Goal: Navigation & Orientation: Understand site structure

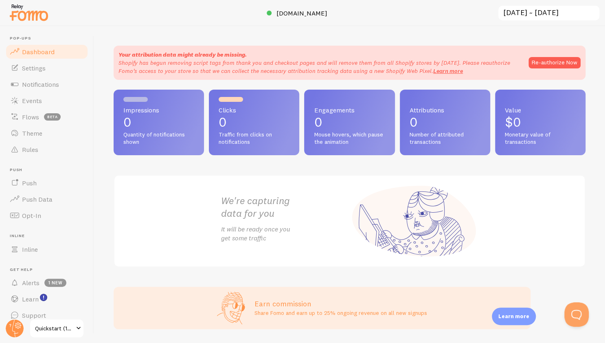
click at [324, 130] on div "Engagements 0 Mouse hovers, which pause the animation" at bounding box center [349, 123] width 90 height 66
click at [422, 141] on span "Number of attributed transactions" at bounding box center [445, 138] width 71 height 14
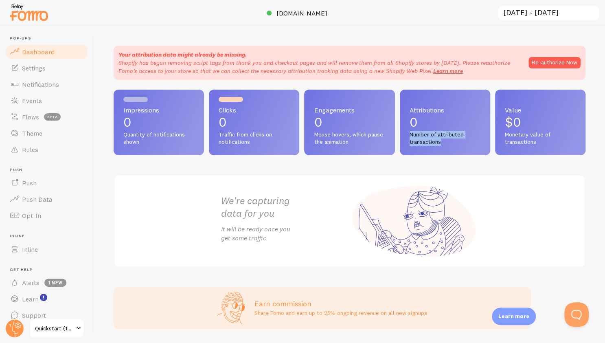
click at [422, 141] on span "Number of attributed transactions" at bounding box center [445, 138] width 71 height 14
click at [498, 149] on div "Value $0 Monetary value of transactions" at bounding box center [540, 123] width 90 height 66
drag, startPoint x: 498, startPoint y: 149, endPoint x: 402, endPoint y: 127, distance: 98.8
click at [402, 127] on div "Impressions 0 Quantity of notifications shown Clicks 0 Traffic from clicks on n…" at bounding box center [350, 123] width 472 height 66
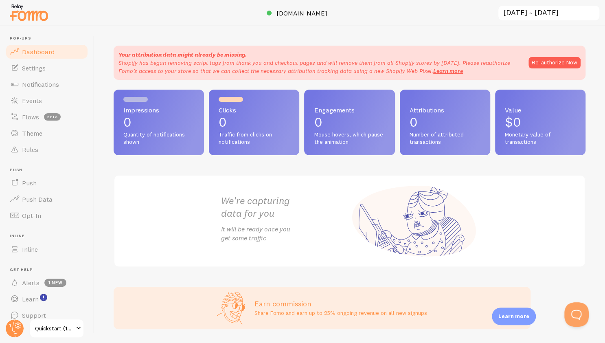
click at [402, 127] on div "Attributions 0 Number of attributed transactions" at bounding box center [445, 123] width 90 height 66
drag, startPoint x: 209, startPoint y: 63, endPoint x: 282, endPoint y: 63, distance: 73.7
click at [284, 66] on p "Shopify has begun removing script tags from thank you and checkout pages and wi…" at bounding box center [320, 67] width 402 height 16
drag, startPoint x: 301, startPoint y: 62, endPoint x: 404, endPoint y: 62, distance: 102.6
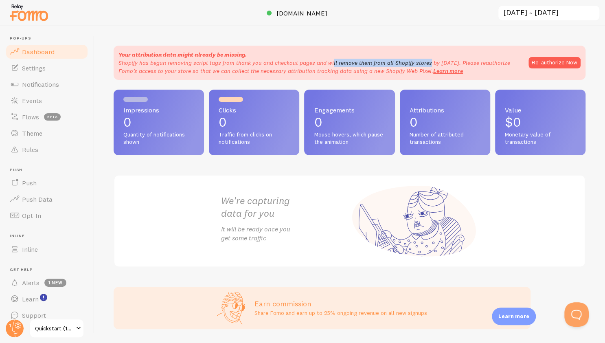
click at [401, 61] on p "Shopify has begun removing script tags from thank you and checkout pages and wi…" at bounding box center [320, 67] width 402 height 16
drag, startPoint x: 477, startPoint y: 62, endPoint x: 331, endPoint y: 63, distance: 146.6
click at [331, 63] on p "Shopify has begun removing script tags from thank you and checkout pages and wi…" at bounding box center [320, 67] width 402 height 16
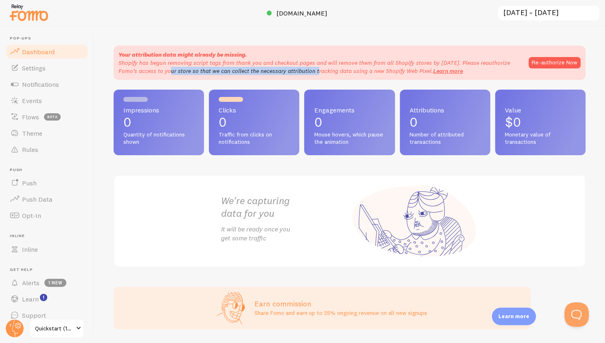
drag, startPoint x: 161, startPoint y: 68, endPoint x: 343, endPoint y: 69, distance: 181.6
click at [312, 69] on p "Shopify has begun removing script tags from thank you and checkout pages and wi…" at bounding box center [320, 67] width 402 height 16
click at [355, 70] on p "Shopify has begun removing script tags from thank you and checkout pages and wi…" at bounding box center [320, 67] width 402 height 16
click at [536, 64] on button "Re-authorize Now" at bounding box center [555, 62] width 52 height 11
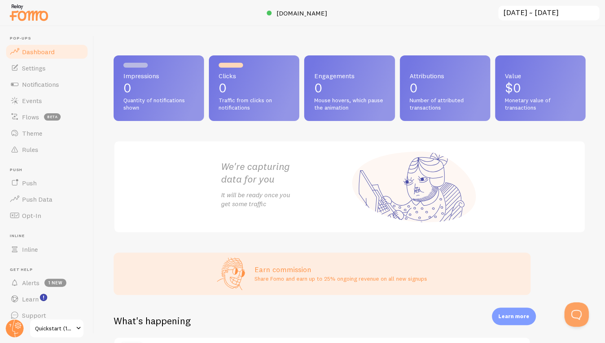
click at [509, 99] on span "Monetary value of transactions" at bounding box center [540, 104] width 71 height 14
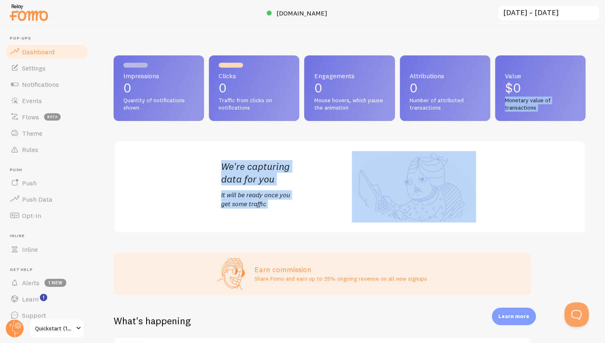
drag, startPoint x: 509, startPoint y: 99, endPoint x: 492, endPoint y: 142, distance: 46.1
click at [492, 142] on div "Impressions 0 Quantity of notifications shown Clicks 0 Traffic from clicks on n…" at bounding box center [350, 144] width 472 height 178
click at [324, 138] on div "Impressions 0 Quantity of notifications shown Clicks 0 Traffic from clicks on n…" at bounding box center [350, 144] width 472 height 178
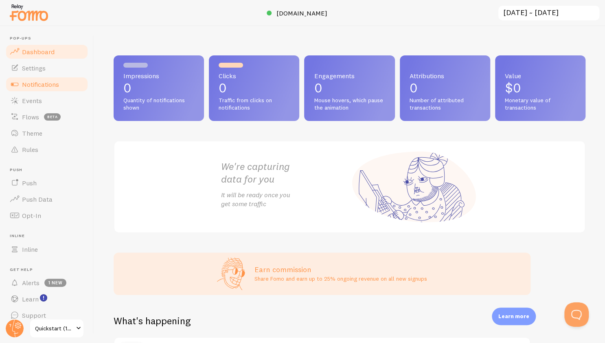
click at [37, 80] on span "Notifications" at bounding box center [40, 84] width 37 height 8
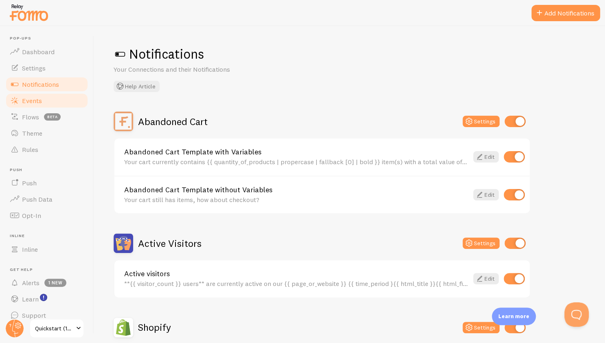
click at [32, 102] on span "Events" at bounding box center [32, 101] width 20 height 8
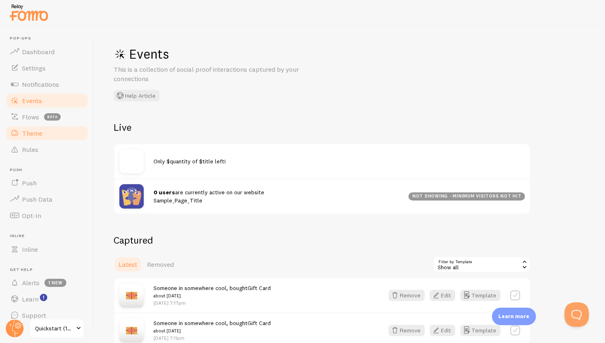
click at [44, 129] on link "Theme" at bounding box center [47, 133] width 84 height 16
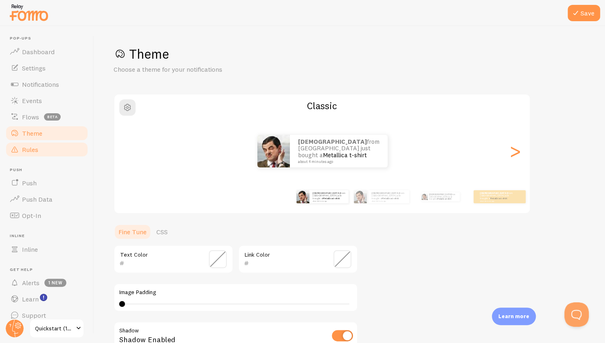
click at [47, 156] on link "Rules" at bounding box center [47, 149] width 84 height 16
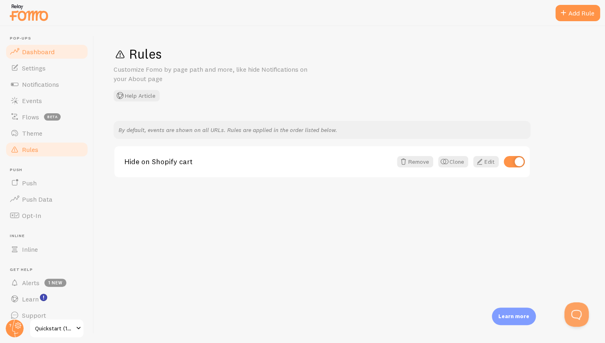
click at [51, 57] on link "Dashboard" at bounding box center [47, 52] width 84 height 16
